Goal: Task Accomplishment & Management: Use online tool/utility

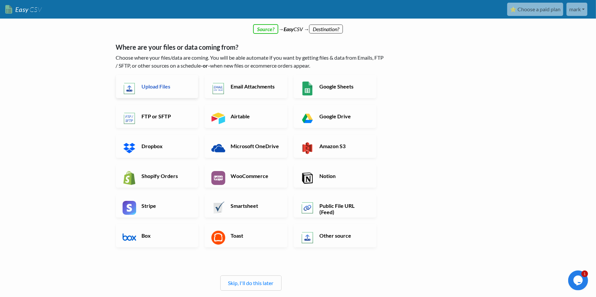
click at [146, 89] on h6 "Upload Files" at bounding box center [166, 86] width 52 height 6
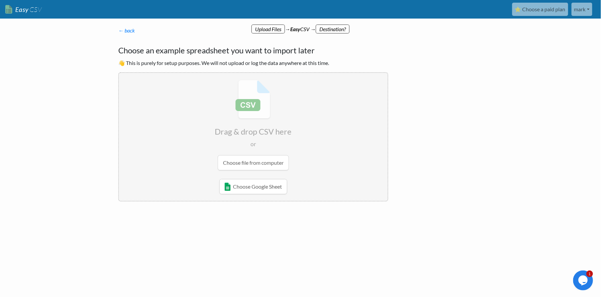
click at [513, 75] on body "Easy CSV ⭐ Choose a paid plan mark Sprucehillwinery All Flows All CSV Generator…" at bounding box center [300, 122] width 601 height 244
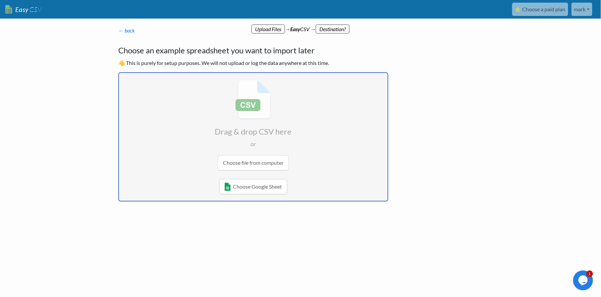
type input "C:\fakepath\Billing Address TEST.csv"
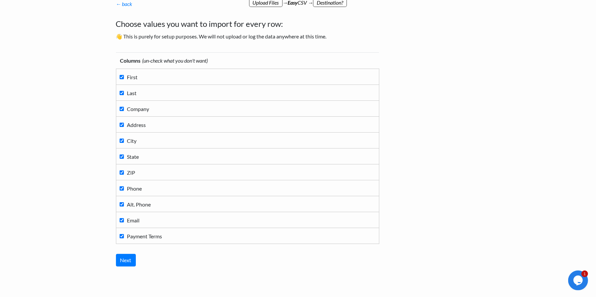
scroll to position [17, 0]
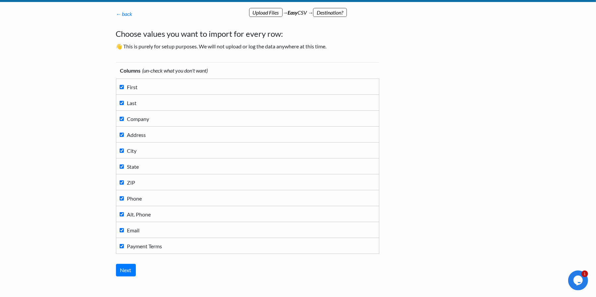
click at [121, 244] on input "Payment Terms" at bounding box center [122, 246] width 4 height 4
checkbox input "false"
click at [125, 268] on input "Next" at bounding box center [126, 270] width 20 height 13
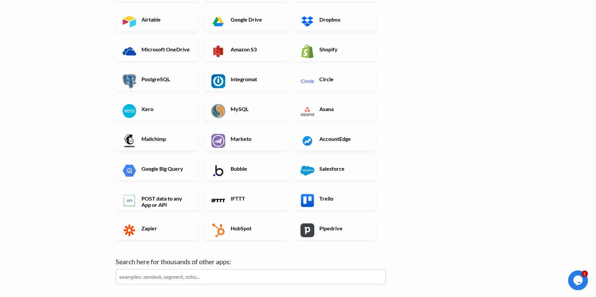
scroll to position [159, 0]
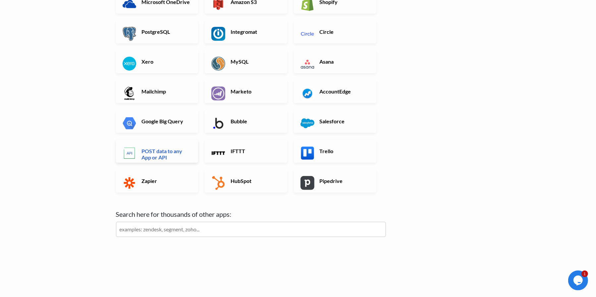
drag, startPoint x: 164, startPoint y: 152, endPoint x: 171, endPoint y: 151, distance: 7.0
click at [164, 152] on h6 "POST data to any App or API" at bounding box center [166, 154] width 52 height 13
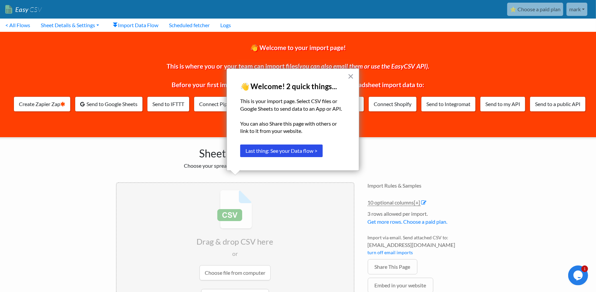
scroll to position [32, 0]
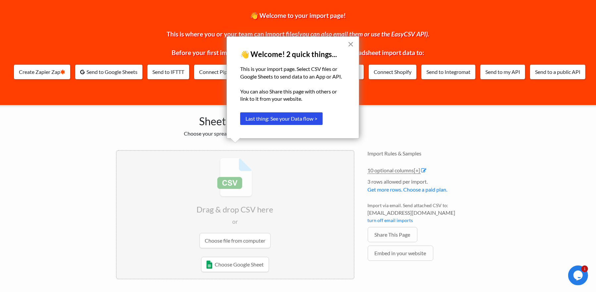
click at [352, 43] on button "×" at bounding box center [350, 44] width 6 height 11
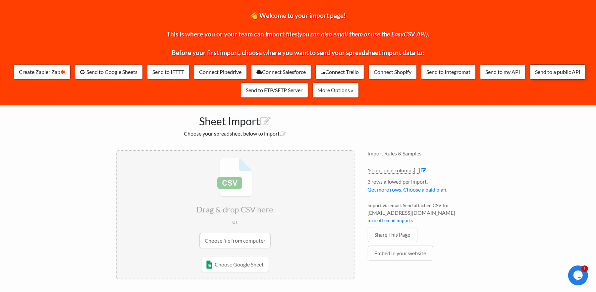
click at [563, 73] on link "Send to a public API" at bounding box center [558, 71] width 56 height 15
click at [501, 72] on link "Send to my API" at bounding box center [502, 71] width 45 height 15
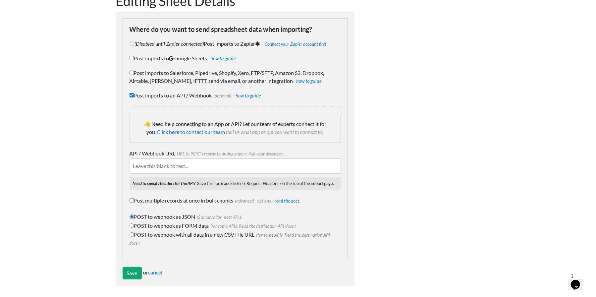
scroll to position [12, 0]
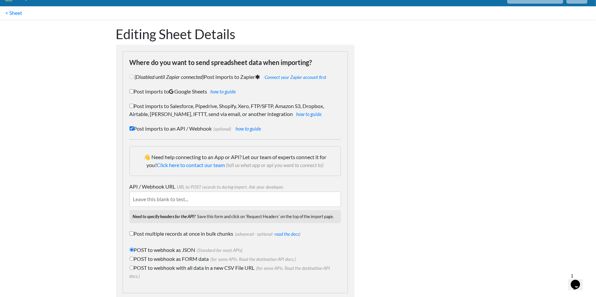
click at [133, 106] on label "Post imports to Salesforce, Pipedrive, Shopify, Xero, FTP/SFTP, Amazon S3, Drop…" at bounding box center [235, 110] width 211 height 16
click at [133, 106] on input "Post imports to Salesforce, Pipedrive, Shopify, Xero, FTP/SFTP, Amazon S3, Drop…" at bounding box center [132, 106] width 4 height 4
checkbox input "true"
checkbox input "false"
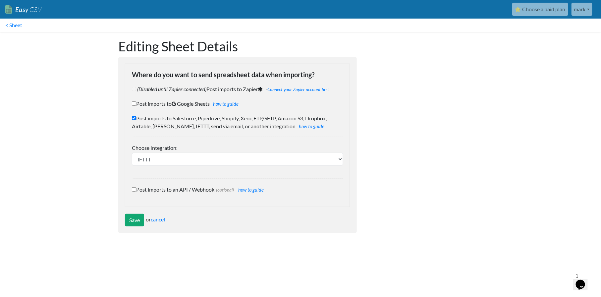
click at [134, 118] on input "Post imports to Salesforce, Pipedrive, Shopify, Xero, FTP/SFTP, Amazon S3, Drop…" at bounding box center [134, 118] width 4 height 4
checkbox input "false"
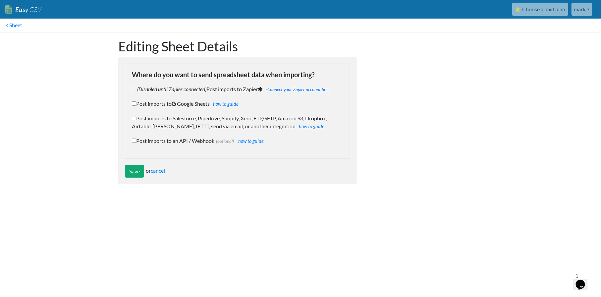
click at [135, 140] on input "Post imports to an API / Webhook (optional) how to guide" at bounding box center [134, 140] width 4 height 4
checkbox input "true"
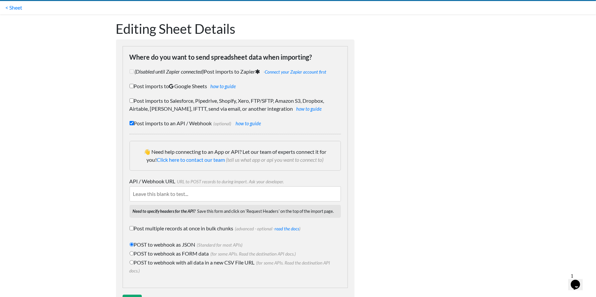
scroll to position [33, 0]
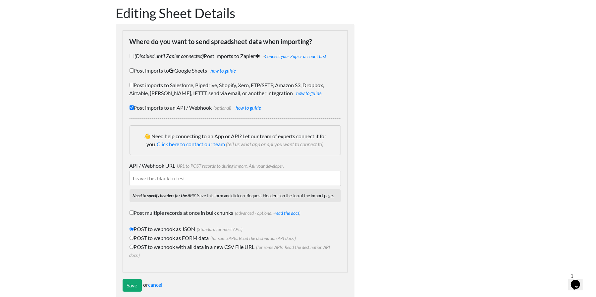
click at [233, 182] on input "API / Webhook URL URL to POST records to during import. Ask your developer." at bounding box center [235, 178] width 211 height 15
click at [234, 182] on input "API / Webhook URL URL to POST records to during import. Ask your developer." at bounding box center [235, 178] width 211 height 15
paste input "POST https://api.commerce7.com/v1/customer"
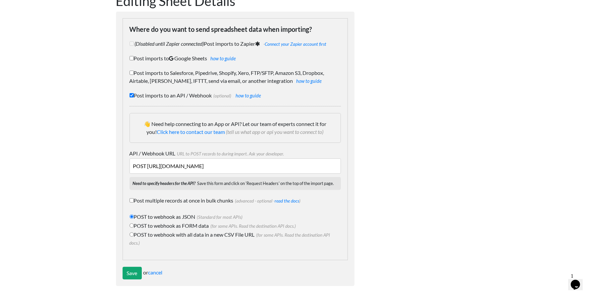
type input "POST https://api.commerce7.com/v1/customer"
click at [132, 200] on input "Post multiple records at once in bulk chunks (advanced - optional - read the do…" at bounding box center [132, 200] width 4 height 4
checkbox input "true"
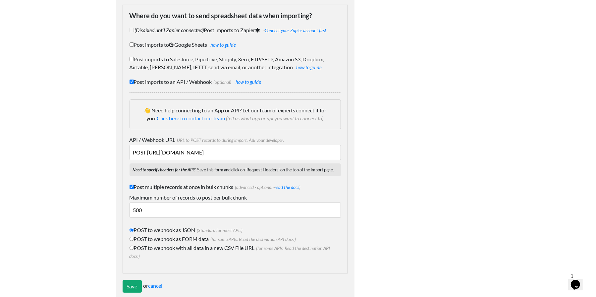
scroll to position [72, 0]
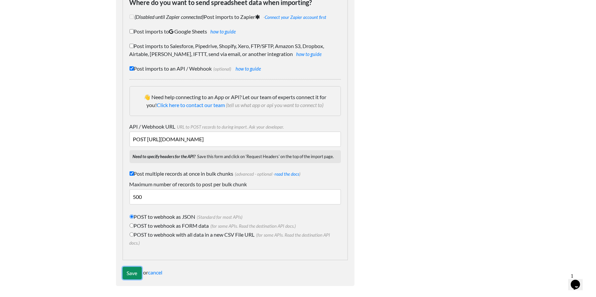
click at [131, 274] on input "Save" at bounding box center [132, 273] width 19 height 13
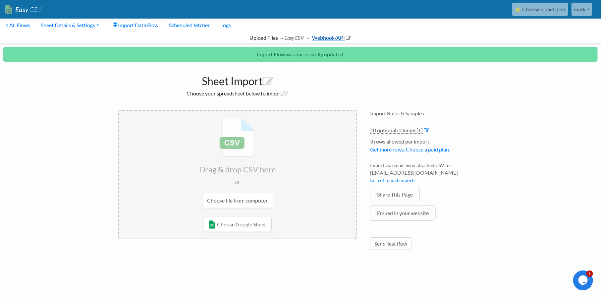
click at [334, 38] on link "Webhook/API" at bounding box center [331, 37] width 40 height 6
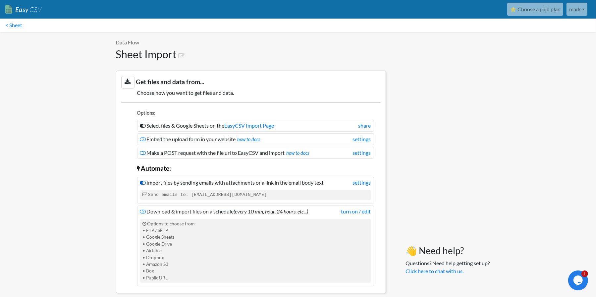
click at [142, 183] on icon at bounding box center [143, 182] width 6 height 5
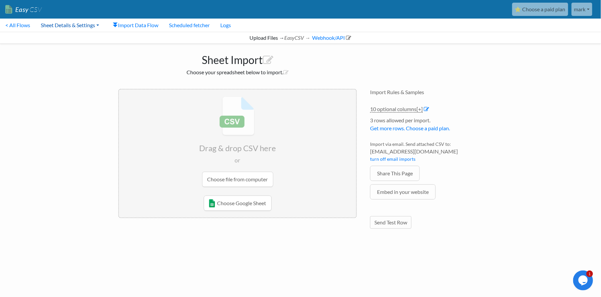
click at [78, 27] on link "Sheet Details & Settings" at bounding box center [69, 25] width 69 height 13
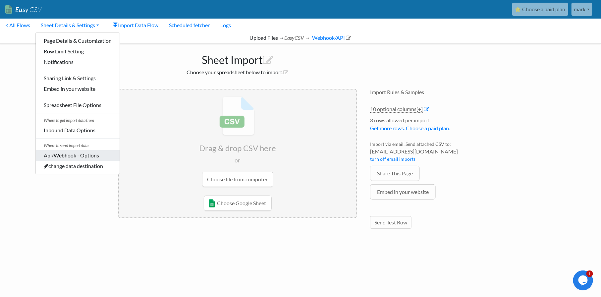
click at [88, 154] on link "Api/Webhook - Options" at bounding box center [78, 155] width 84 height 11
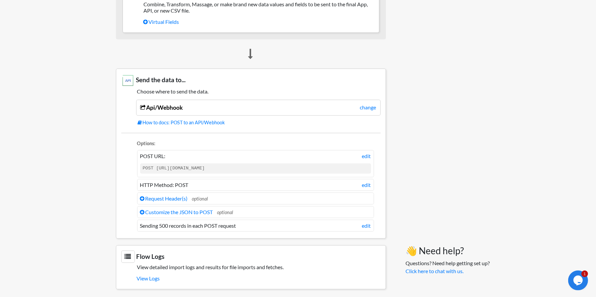
drag, startPoint x: 182, startPoint y: 194, endPoint x: 210, endPoint y: 192, distance: 28.2
click at [182, 195] on link "Request Header(s)" at bounding box center [164, 198] width 48 height 6
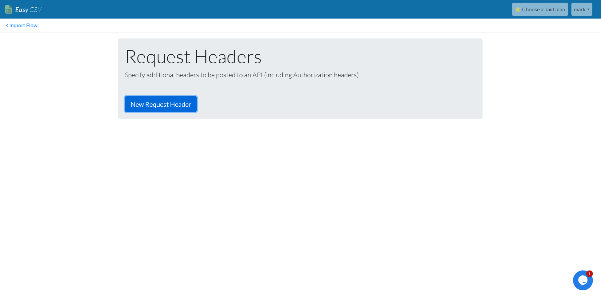
click at [183, 102] on link "New Request Header" at bounding box center [161, 104] width 72 height 16
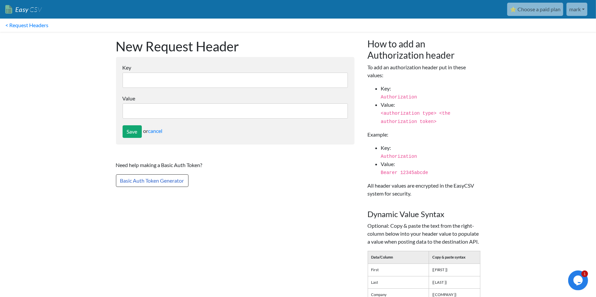
click at [175, 82] on input "Key" at bounding box center [235, 80] width 225 height 15
paste input "tenant: sprucehillwinery"
type input "tenant: sprucehillwinery"
click at [175, 112] on input "Value" at bounding box center [235, 110] width 225 height 15
paste input "spruce-hill-winery"
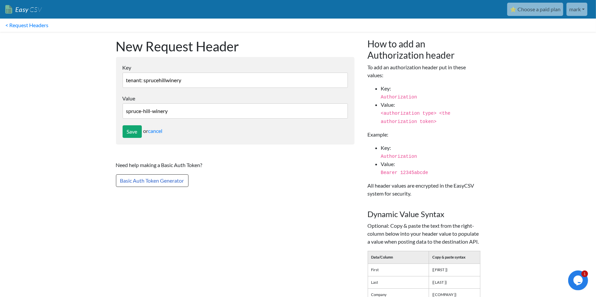
type input "spruce-hill-winery"
click at [197, 80] on input "tenant: sprucehillwinery" at bounding box center [235, 80] width 225 height 15
type input "tenant"
click at [129, 132] on input "Save" at bounding box center [132, 131] width 19 height 13
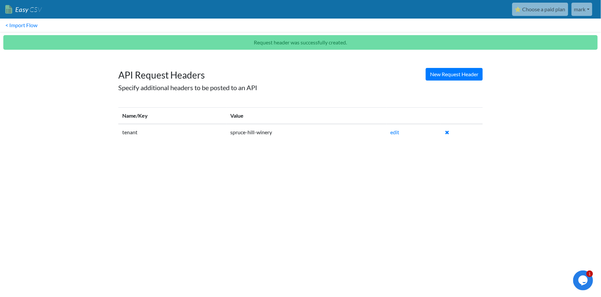
drag, startPoint x: 29, startPoint y: 23, endPoint x: 76, endPoint y: 29, distance: 46.8
click at [29, 23] on link "< Import Flow" at bounding box center [21, 25] width 43 height 13
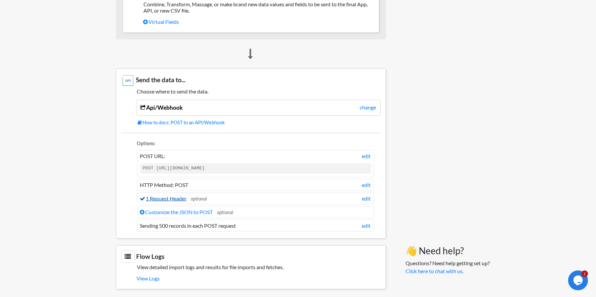
click at [172, 196] on link "1 Request Header" at bounding box center [163, 198] width 47 height 6
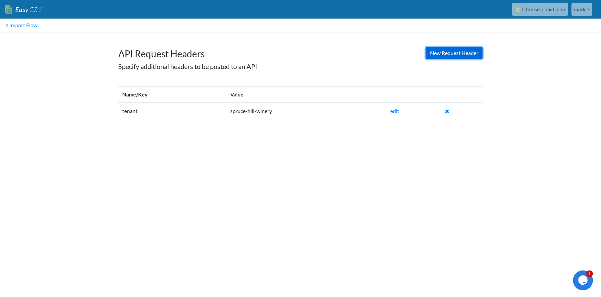
click at [470, 55] on link "New Request Header" at bounding box center [454, 53] width 57 height 13
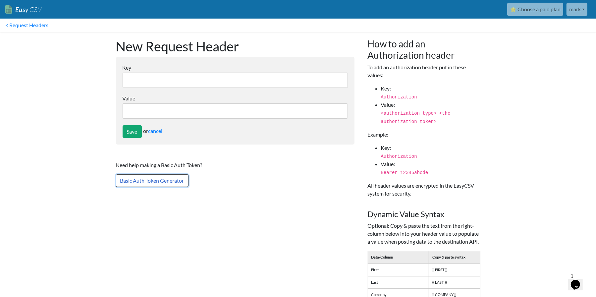
click at [169, 180] on link "Basic Auth Token Generator" at bounding box center [152, 180] width 73 height 13
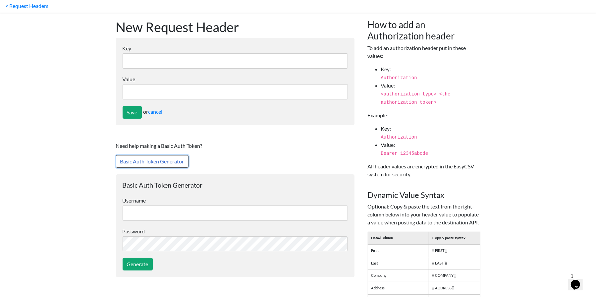
scroll to position [33, 0]
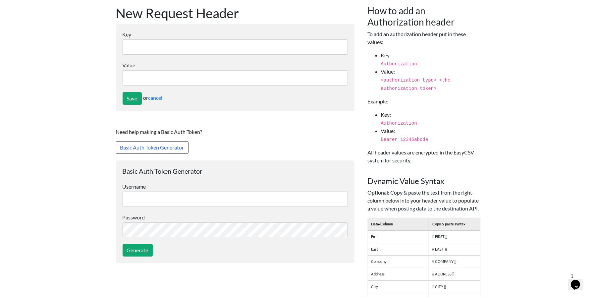
click at [175, 199] on input "text" at bounding box center [235, 198] width 225 height 15
type input "mark@sprucehillwinery.com"
click at [142, 252] on input "Generate" at bounding box center [138, 250] width 30 height 13
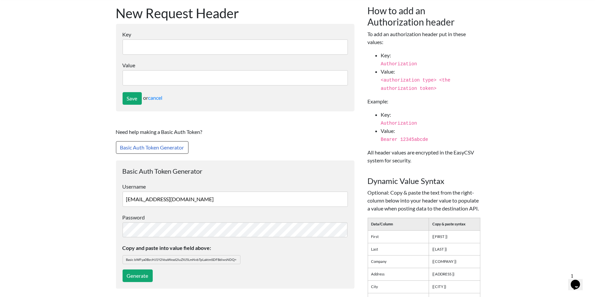
click at [215, 260] on span "Basic bWFya0BzcHJ1Y2VoaWxsd2luZXJ5LmNvbTpLaktmSDFBdiwsNDQ=" at bounding box center [182, 259] width 118 height 9
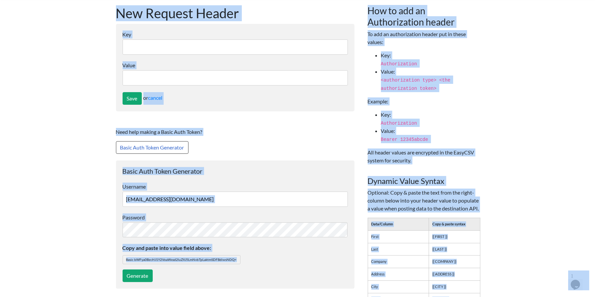
click at [218, 258] on span "Basic bWFya0BzcHJ1Y2VoaWxsd2luZXJ5LmNvbTpLaktmSDFBdiwsNDQ=" at bounding box center [182, 259] width 118 height 9
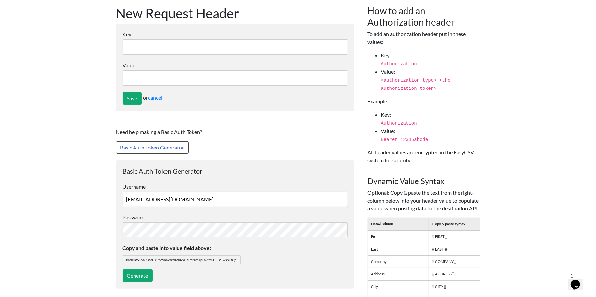
click at [181, 256] on span "Basic bWFya0BzcHJ1Y2VoaWxsd2luZXJ5LmNvbTpLaktmSDFBdiwsNDQ=" at bounding box center [182, 259] width 118 height 9
drag, startPoint x: 181, startPoint y: 256, endPoint x: 249, endPoint y: 255, distance: 68.6
click at [249, 255] on p "Copy and paste into value field above: Basic bWFya0BzcHJ1Y2VoaWxsd2luZXJ5LmNvbT…" at bounding box center [235, 254] width 225 height 20
drag, startPoint x: 213, startPoint y: 256, endPoint x: 141, endPoint y: 254, distance: 71.9
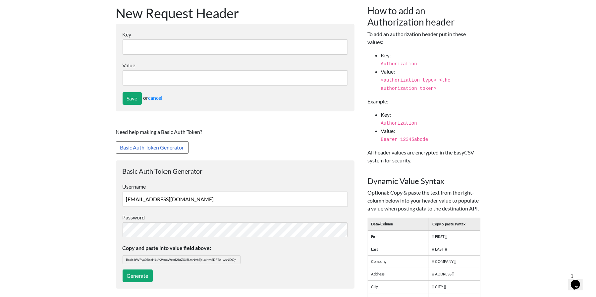
click at [141, 254] on p "Copy and paste into value field above: Basic bWFya0BzcHJ1Y2VoaWxsd2luZXJ5LmNvbT…" at bounding box center [235, 254] width 225 height 20
drag, startPoint x: 125, startPoint y: 258, endPoint x: 276, endPoint y: 260, distance: 150.7
click at [276, 260] on p "Copy and paste into value field above: Basic bWFya0BzcHJ1Y2VoaWxsd2luZXJ5LmNvbT…" at bounding box center [235, 254] width 225 height 20
copy span "Basic bWFya0BzcHJ1Y2VoaWxsd2luZXJ5LmNvbTpLaktmSDFBdiwsNDQ="
drag, startPoint x: 203, startPoint y: 195, endPoint x: 105, endPoint y: 194, distance: 98.4
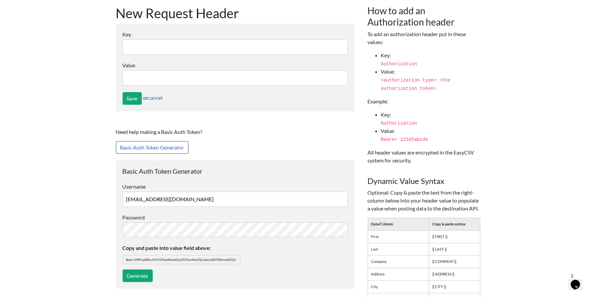
click at [105, 194] on body "Easy CSV ⭐ Choose a paid plan mark Sprucehillwinery All Flows All CSV Generator…" at bounding box center [298, 221] width 596 height 508
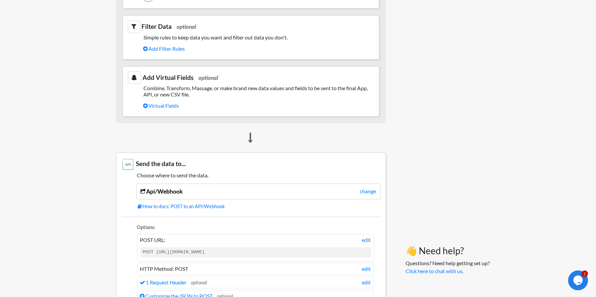
scroll to position [398, 0]
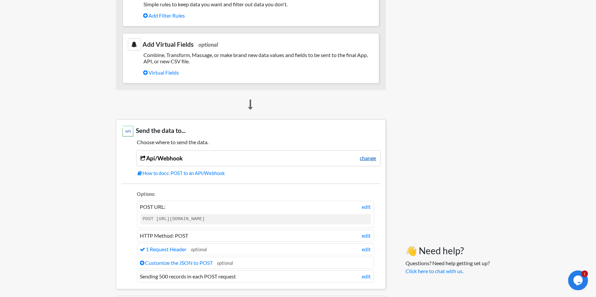
drag, startPoint x: 368, startPoint y: 155, endPoint x: 364, endPoint y: 155, distance: 3.6
click at [368, 155] on link "change" at bounding box center [368, 158] width 16 height 8
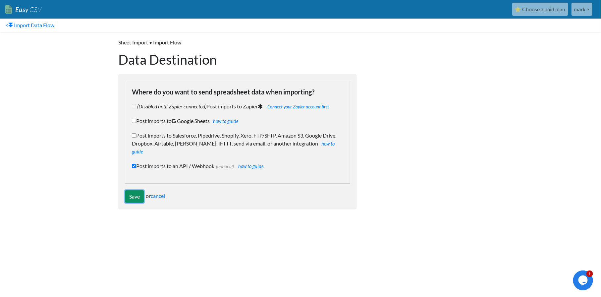
click at [130, 190] on input "Save" at bounding box center [134, 196] width 19 height 13
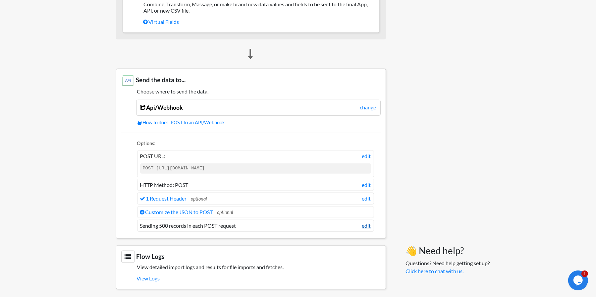
click at [367, 223] on link "edit" at bounding box center [366, 226] width 9 height 8
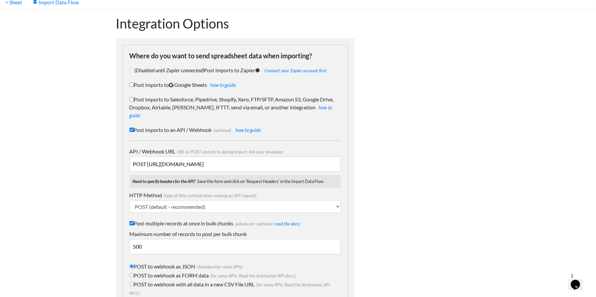
scroll to position [33, 0]
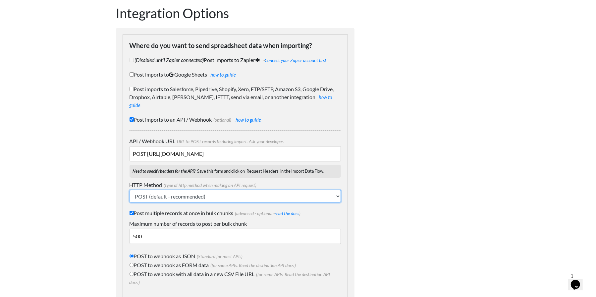
click at [209, 190] on select "POST (default - recommended) PUT GET (not standard) DELETE (not standard)" at bounding box center [235, 196] width 211 height 13
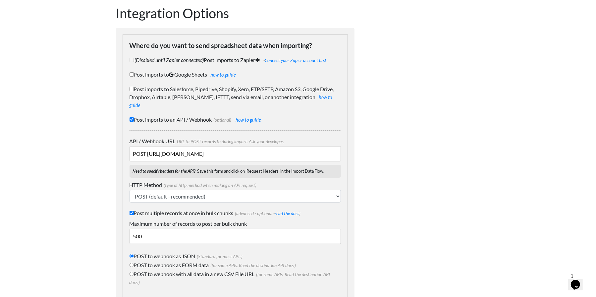
click at [67, 162] on body "Easy CSV ⭐ Choose a paid plan mark Sprucehillwinery All Flows All CSV Generator…" at bounding box center [298, 149] width 596 height 365
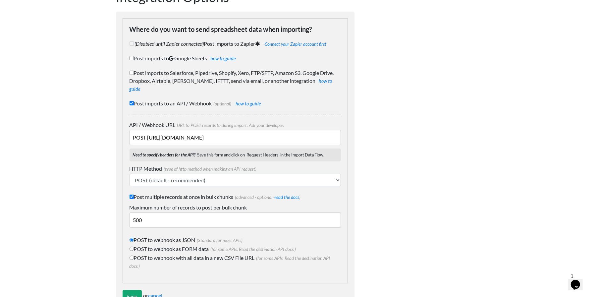
scroll to position [65, 0]
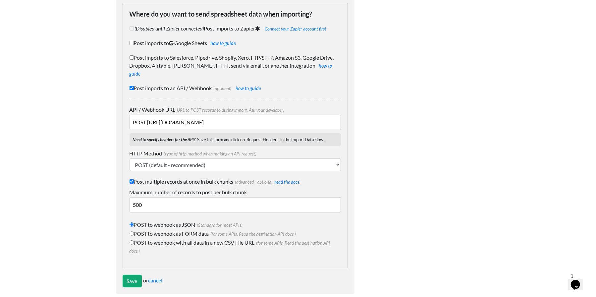
click at [131, 179] on input "Post multiple records at once in bulk chunks (advanced - optional - read the do…" at bounding box center [132, 181] width 4 height 4
checkbox input "false"
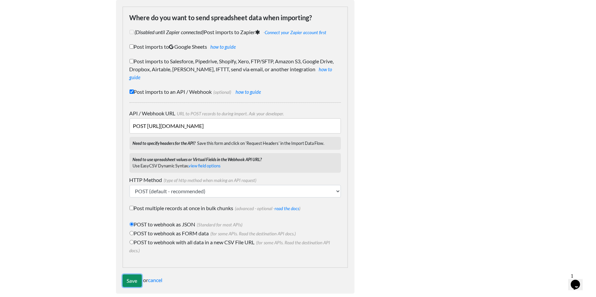
click at [132, 274] on input "Save" at bounding box center [132, 280] width 19 height 13
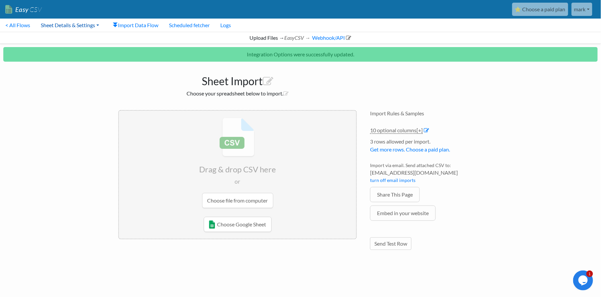
click at [61, 24] on link "Sheet Details & Settings" at bounding box center [69, 25] width 69 height 13
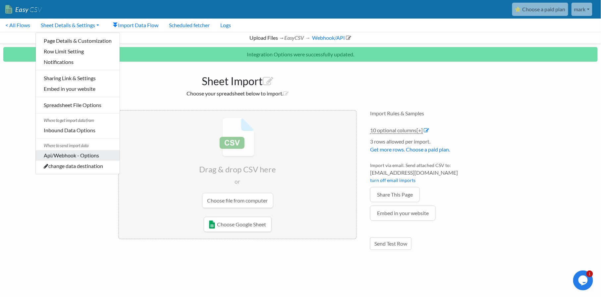
click at [86, 157] on link "Api/Webhook - Options" at bounding box center [78, 155] width 84 height 11
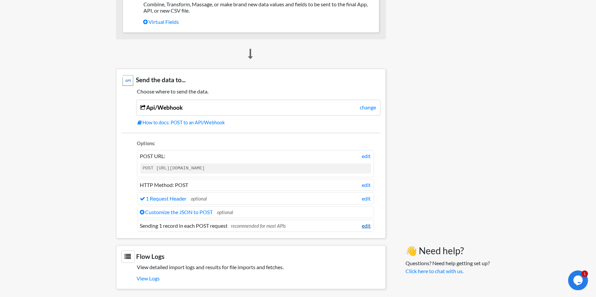
click at [364, 222] on link "edit" at bounding box center [366, 226] width 9 height 8
click at [198, 209] on link "Customize the JSON to POST" at bounding box center [176, 212] width 73 height 6
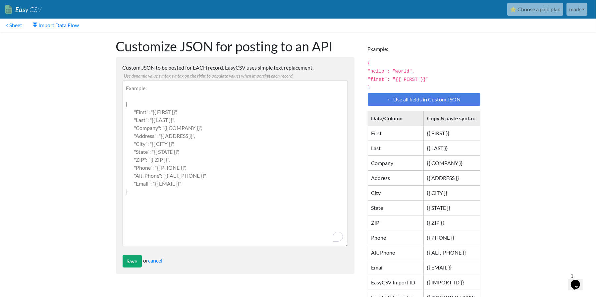
drag, startPoint x: 129, startPoint y: 178, endPoint x: 137, endPoint y: 106, distance: 72.7
click at [85, 63] on body "Easy CSV ⭐ Choose a paid plan mark Sprucehillwinery All Flows All CSV Generator…" at bounding box center [298, 227] width 596 height 455
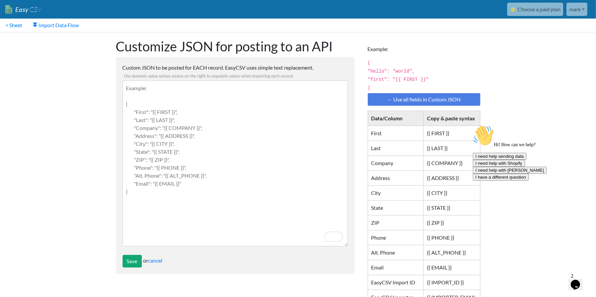
click at [449, 131] on td "{{ FIRST }}" at bounding box center [451, 133] width 57 height 15
drag, startPoint x: 144, startPoint y: 202, endPoint x: 66, endPoint y: 20, distance: 198.4
click at [66, 20] on body "Easy CSV ⭐ Choose a paid plan mark Sprucehillwinery All Flows All CSV Generator…" at bounding box center [298, 227] width 596 height 455
drag, startPoint x: 143, startPoint y: 193, endPoint x: 111, endPoint y: 135, distance: 66.3
click at [111, 135] on div "Customize JSON for posting to an API Custom JSON to be posted for EACH record. …" at bounding box center [235, 244] width 252 height 424
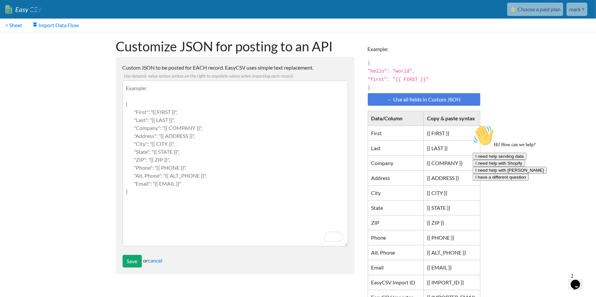
drag, startPoint x: 136, startPoint y: 106, endPoint x: 153, endPoint y: 132, distance: 31.3
click at [153, 132] on textarea "Custom JSON to be posted for EACH record. EasyCSV uses simple text replacement.…" at bounding box center [235, 163] width 225 height 166
click at [441, 133] on td "{{ FIRST }}" at bounding box center [451, 133] width 57 height 15
click at [394, 133] on td "First" at bounding box center [396, 133] width 56 height 15
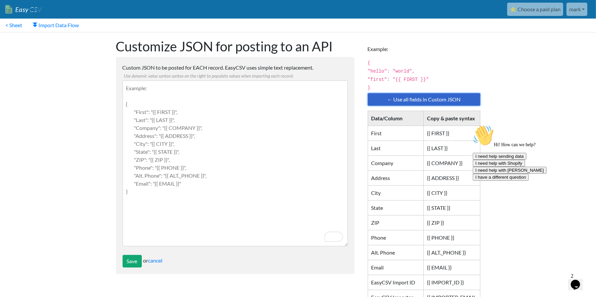
drag, startPoint x: 413, startPoint y: 101, endPoint x: 362, endPoint y: 118, distance: 54.3
click at [413, 101] on link "← Use all fields in Custom JSON" at bounding box center [424, 99] width 113 height 13
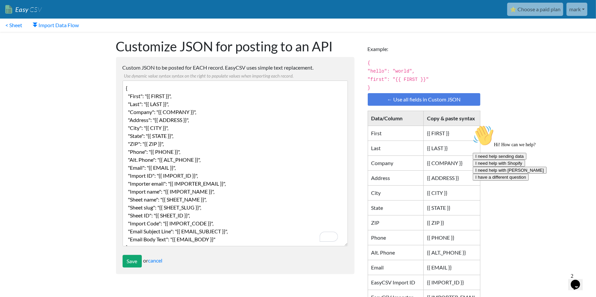
click at [225, 106] on textarea "{ "First": "{{ FIRST }}", "Last": "{{ LAST }}", "Company": "{{ COMPANY }}", "Ad…" at bounding box center [235, 163] width 225 height 166
paste textarea "firstName": "{{First}}", "lastName": "{{Last}}", "companyName": "{{Company}}", …"
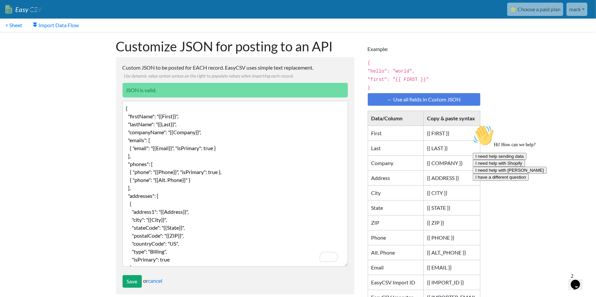
scroll to position [32, 0]
type textarea "{ "firstName": "{{First}}", "lastName": "{{Last}}", "companyName": "{{Company}}…"
click at [133, 284] on input "Save" at bounding box center [132, 281] width 19 height 13
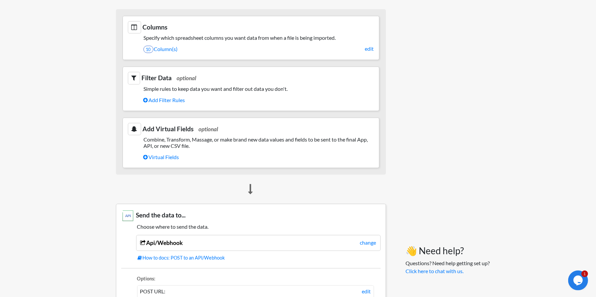
scroll to position [72, 0]
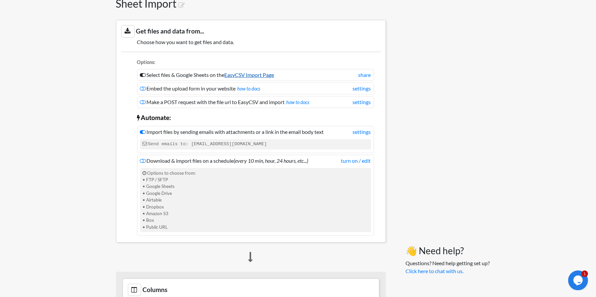
click at [253, 74] on link "EasyCSV Import Page" at bounding box center [250, 75] width 50 height 6
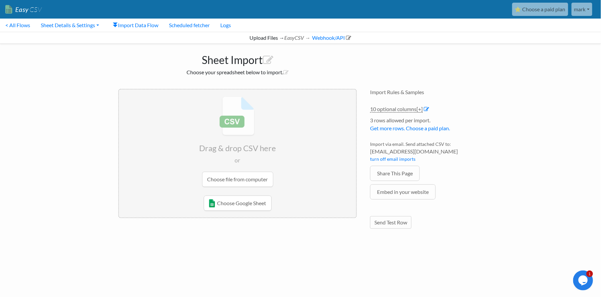
click at [251, 178] on input "file" at bounding box center [237, 141] width 237 height 104
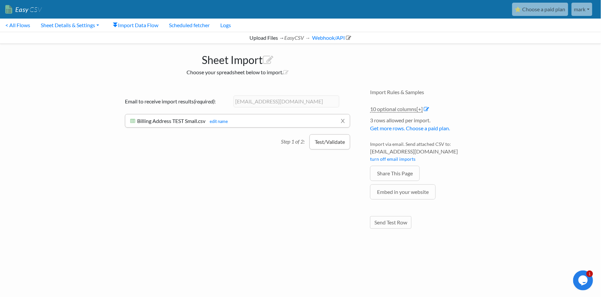
click at [322, 139] on button "Test/Validate" at bounding box center [329, 141] width 41 height 15
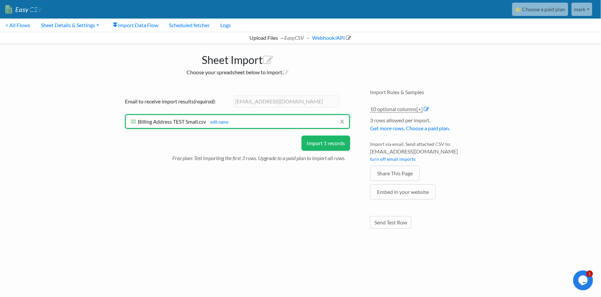
click at [333, 140] on button "Import 1 records" at bounding box center [325, 142] width 49 height 15
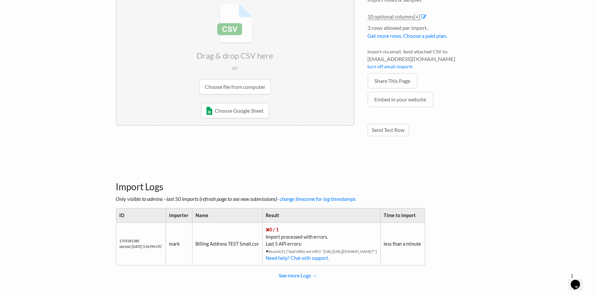
scroll to position [97, 0]
